Goal: Find contact information: Find contact information

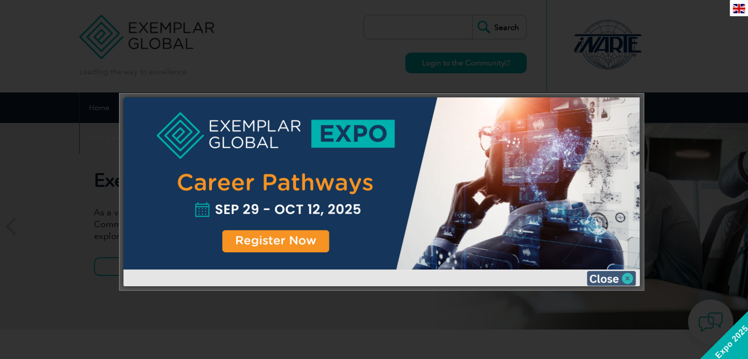
click at [598, 274] on img at bounding box center [611, 278] width 49 height 15
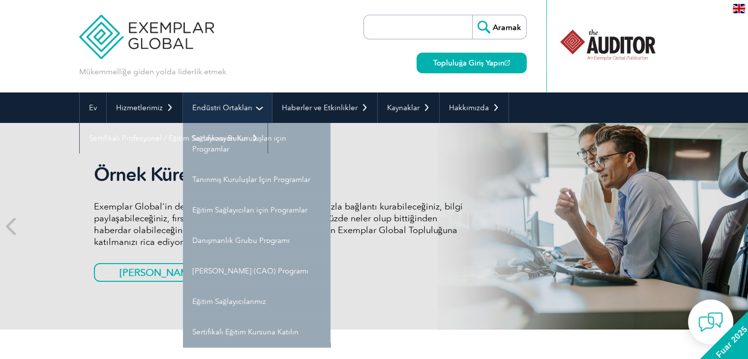
click at [240, 108] on font "Endüstri Ortakları" at bounding box center [222, 107] width 60 height 9
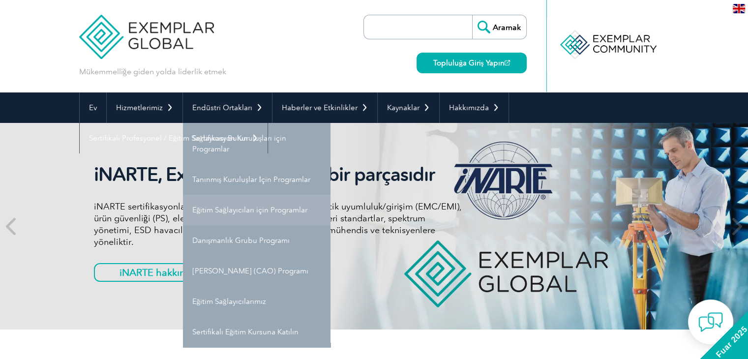
click at [271, 208] on font "Eğitim Sağlayıcıları için Programlar" at bounding box center [249, 210] width 115 height 9
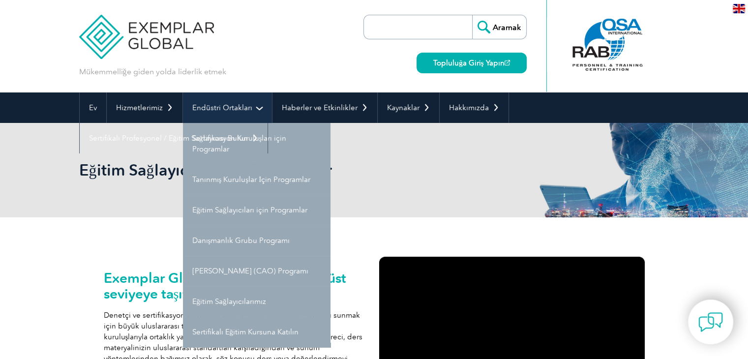
click at [251, 109] on link "Endüstri Ortakları" at bounding box center [227, 107] width 89 height 30
click at [255, 108] on link "Endüstri Ortakları" at bounding box center [227, 107] width 89 height 30
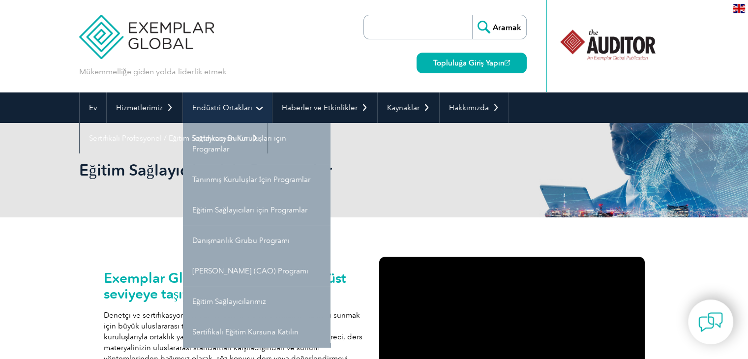
click at [258, 103] on link "Endüstri Ortakları" at bounding box center [227, 107] width 89 height 30
click at [262, 112] on link "Endüstri Ortakları" at bounding box center [227, 107] width 89 height 30
click at [256, 101] on link "Endüstri Ortakları" at bounding box center [227, 107] width 89 height 30
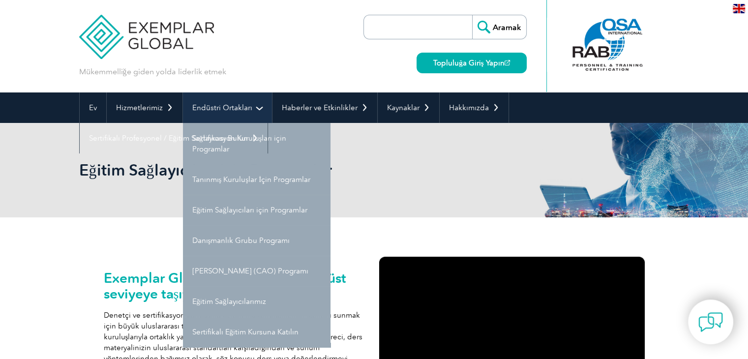
click at [262, 107] on link "Endüstri Ortakları" at bounding box center [227, 107] width 89 height 30
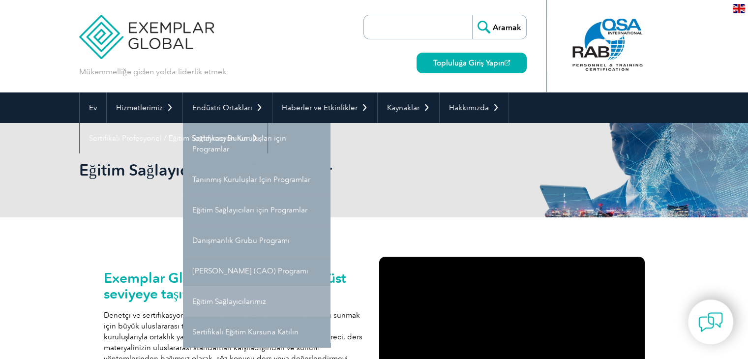
click at [258, 311] on link "Eğitim Sağlayıcılarımız" at bounding box center [257, 301] width 148 height 30
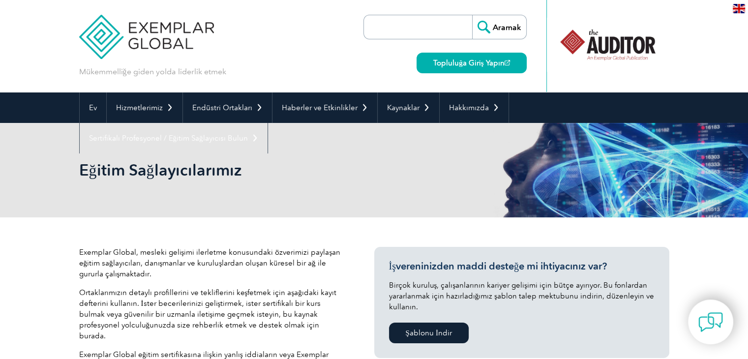
click at [498, 165] on div "Eğitim Sağlayıcılarımız" at bounding box center [374, 170] width 590 height 94
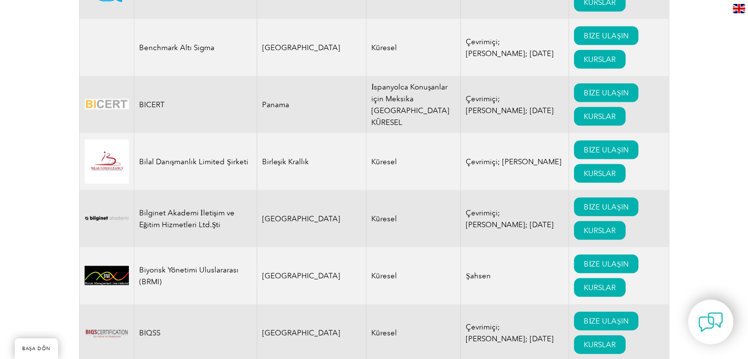
scroll to position [2006, 0]
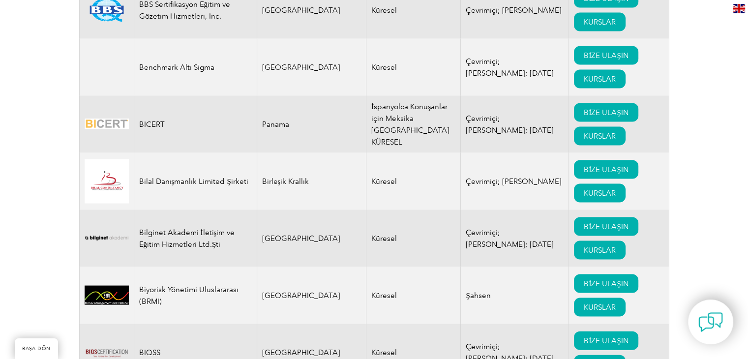
click at [108, 250] on img at bounding box center [107, 238] width 44 height 24
click at [584, 231] on font "BİZE ULAŞIN" at bounding box center [606, 226] width 44 height 9
